Goal: Task Accomplishment & Management: Use online tool/utility

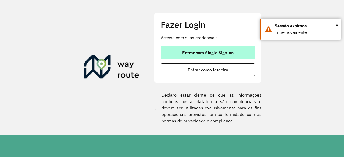
click at [226, 51] on span "Entrar com Single Sign-on" at bounding box center [207, 53] width 51 height 4
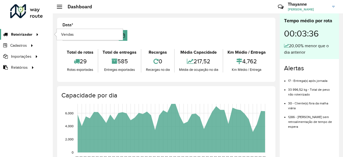
click at [22, 33] on span "Roteirizador" at bounding box center [21, 35] width 21 height 6
click at [32, 34] on div at bounding box center [36, 35] width 8 height 6
click at [63, 35] on span "Vendas" at bounding box center [67, 35] width 13 height 6
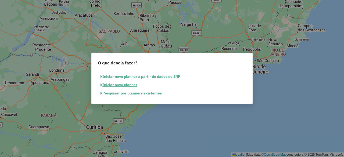
click at [121, 94] on button "Pesquisar por planners existentes" at bounding box center [131, 93] width 66 height 8
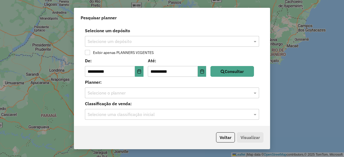
click at [126, 44] on input "text" at bounding box center [167, 41] width 158 height 6
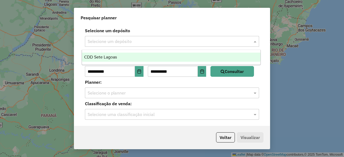
click at [116, 56] on span "CDD Sete Lagoas" at bounding box center [100, 57] width 33 height 5
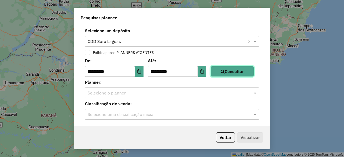
click at [247, 73] on button "Consultar" at bounding box center [233, 71] width 44 height 11
click at [137, 92] on input "text" at bounding box center [167, 93] width 158 height 6
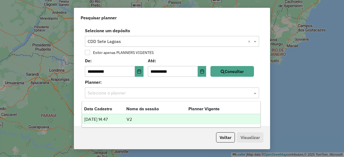
drag, startPoint x: 117, startPoint y: 119, endPoint x: 210, endPoint y: 141, distance: 95.7
click at [117, 119] on td "01/09/2025 14:47" at bounding box center [105, 119] width 42 height 7
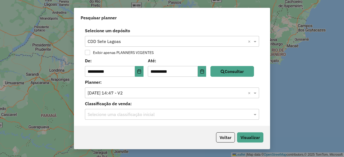
click at [142, 117] on input "text" at bounding box center [167, 115] width 158 height 6
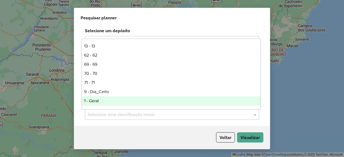
scroll to position [73, 0]
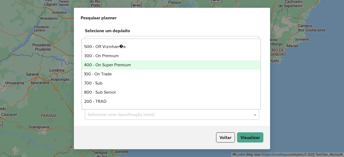
click at [111, 64] on div "400 - On Super Premium" at bounding box center [171, 65] width 178 height 9
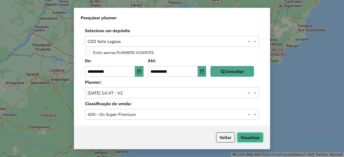
click at [247, 137] on button "Visualizar" at bounding box center [250, 138] width 26 height 10
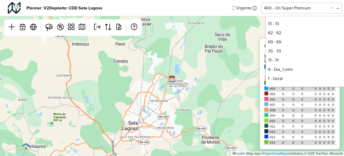
click at [274, 4] on div "Selecione uma opção 400 - On Super Premium ×" at bounding box center [301, 8] width 81 height 11
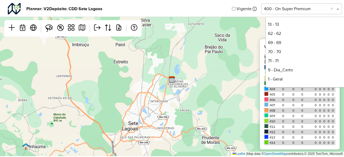
scroll to position [73, 0]
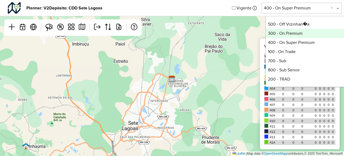
click at [288, 30] on div "300 - On Premium" at bounding box center [306, 33] width 80 height 9
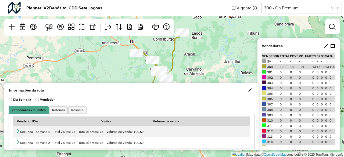
click at [249, 91] on span "button" at bounding box center [251, 90] width 4 height 4
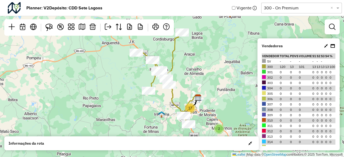
click at [326, 45] on icon at bounding box center [326, 46] width 4 height 4
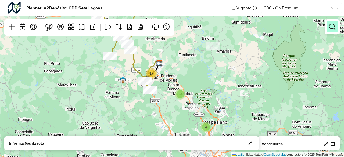
click at [333, 25] on em at bounding box center [332, 27] width 6 height 6
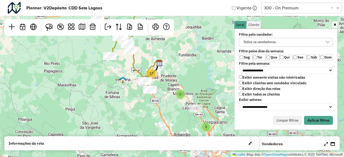
click at [292, 57] on label "Qui" at bounding box center [285, 58] width 13 height 6
click at [297, 57] on label "Sex" at bounding box center [299, 58] width 13 height 6
click at [281, 58] on div "Seg Ter Qua Qui Sex Sáb Dom" at bounding box center [286, 58] width 94 height 6
click at [312, 55] on label "Sáb" at bounding box center [312, 58] width 13 height 6
click at [316, 116] on button "Aplicar filtros" at bounding box center [318, 120] width 29 height 9
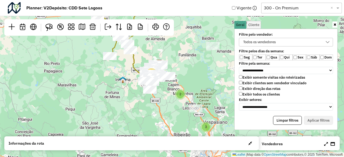
click at [336, 25] on icon at bounding box center [335, 24] width 3 height 3
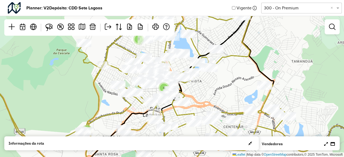
click at [328, 147] on div at bounding box center [330, 144] width 12 height 6
click at [327, 144] on icon at bounding box center [326, 144] width 4 height 4
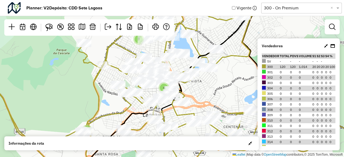
click at [327, 45] on icon at bounding box center [326, 46] width 4 height 4
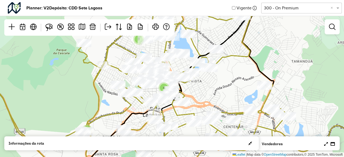
click at [327, 144] on icon at bounding box center [326, 144] width 4 height 4
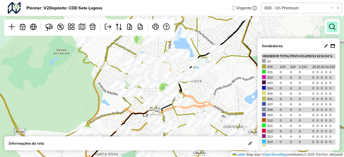
click at [330, 28] on em at bounding box center [332, 27] width 6 height 6
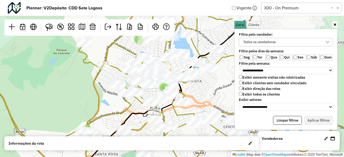
click at [263, 40] on div "Todos os vendedores" at bounding box center [260, 42] width 36 height 8
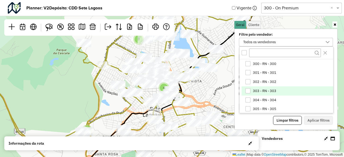
drag, startPoint x: 249, startPoint y: 62, endPoint x: 262, endPoint y: 93, distance: 33.4
click at [249, 63] on div "300 - RN - 300" at bounding box center [248, 63] width 5 height 5
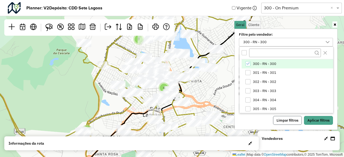
click at [291, 116] on button "Limpar filtros" at bounding box center [287, 120] width 29 height 9
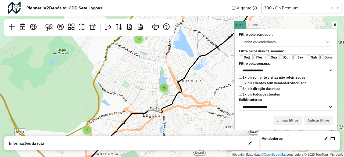
click at [250, 41] on div "Todos os vendedores" at bounding box center [260, 42] width 36 height 8
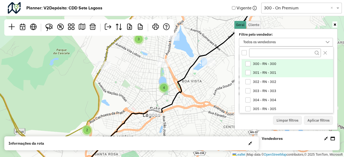
drag, startPoint x: 248, startPoint y: 64, endPoint x: 253, endPoint y: 72, distance: 9.6
click at [248, 66] on li "300 - RN - 300" at bounding box center [288, 63] width 92 height 9
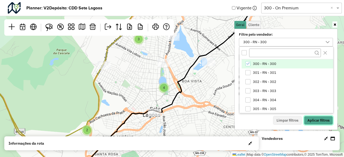
click at [323, 122] on button "Aplicar filtros" at bounding box center [318, 120] width 29 height 9
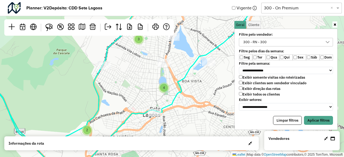
click at [312, 56] on label "Sáb" at bounding box center [312, 58] width 13 height 6
click at [327, 119] on button "Aplicar filtros" at bounding box center [318, 120] width 29 height 9
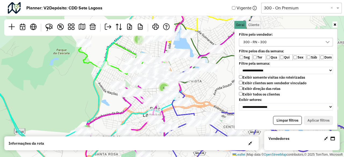
click at [335, 24] on icon at bounding box center [335, 24] width 3 height 3
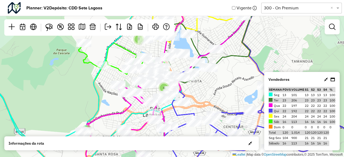
click at [326, 80] on icon at bounding box center [326, 79] width 4 height 4
